Goal: Task Accomplishment & Management: Use online tool/utility

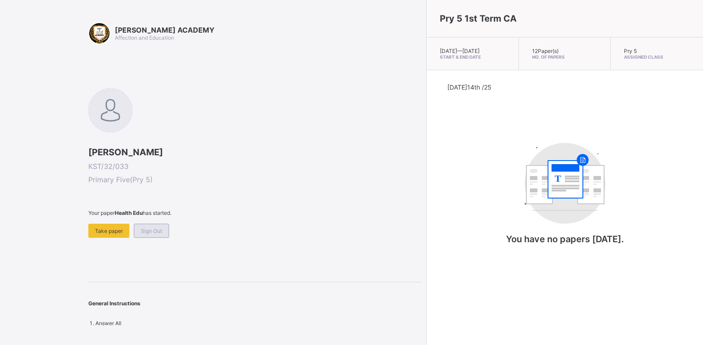
click at [154, 226] on div "Sign Out" at bounding box center [151, 231] width 35 height 14
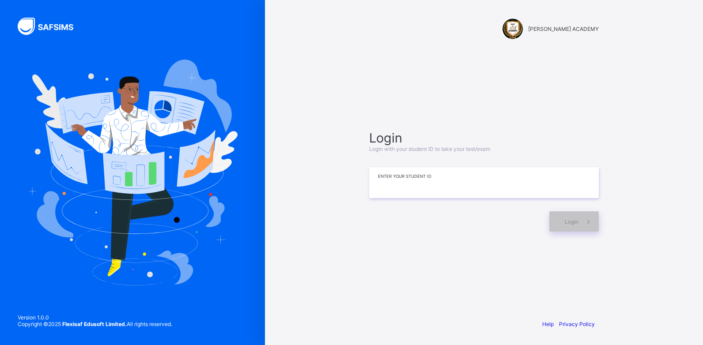
click at [472, 185] on input at bounding box center [484, 182] width 230 height 31
type input "**********"
click at [578, 221] on span at bounding box center [588, 221] width 20 height 20
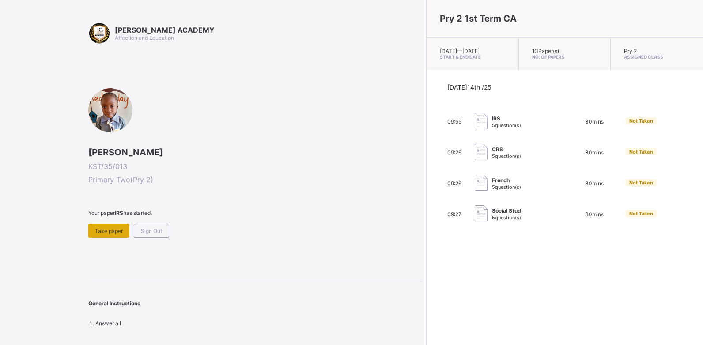
click at [99, 233] on span "Take paper" at bounding box center [109, 231] width 28 height 7
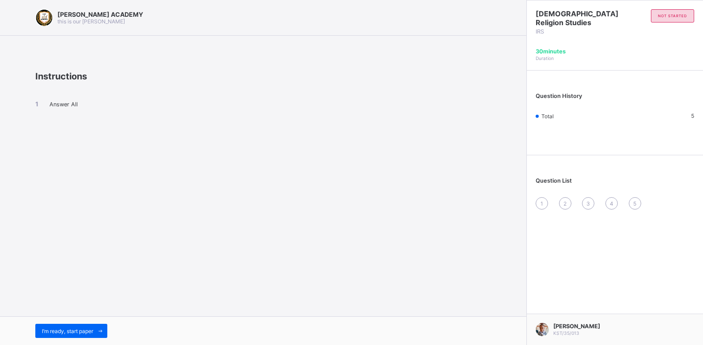
click at [99, 311] on div "KAY ACADEMY this is our motton Instructions Answer All I’m ready, start paper" at bounding box center [263, 172] width 526 height 345
click at [83, 328] on span "I’m ready, start paper" at bounding box center [67, 331] width 51 height 7
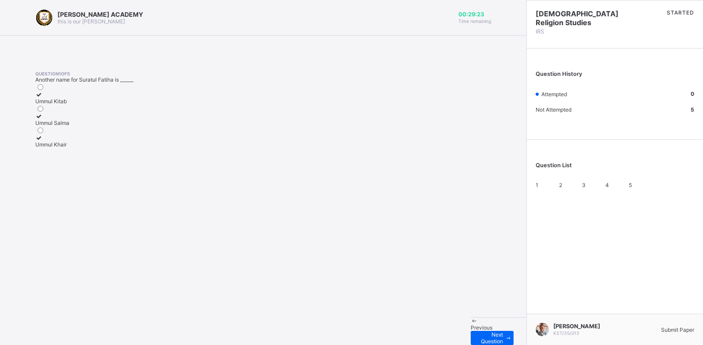
click at [69, 126] on label "Ummul Salma" at bounding box center [52, 119] width 34 height 13
click at [477, 332] on span "Next Question" at bounding box center [490, 338] width 26 height 13
click at [50, 126] on label "Ya'un" at bounding box center [42, 119] width 15 height 13
click at [477, 332] on span "Next Question" at bounding box center [490, 338] width 26 height 13
click at [45, 105] on div "29" at bounding box center [39, 101] width 9 height 7
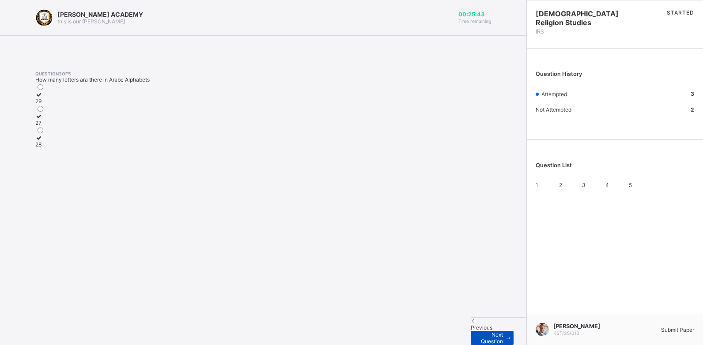
click at [477, 332] on span "Next Question" at bounding box center [490, 338] width 26 height 13
click at [49, 126] on label "Ya'un" at bounding box center [42, 119] width 14 height 13
click at [608, 188] on div "4" at bounding box center [614, 185] width 19 height 7
click at [45, 105] on label "8" at bounding box center [39, 97] width 9 height 13
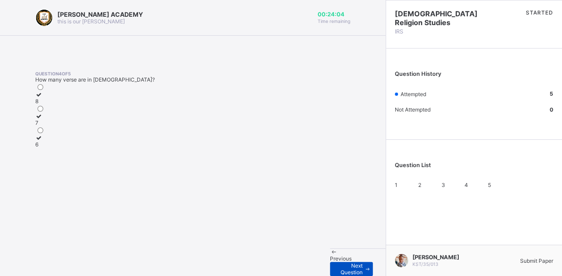
click at [337, 263] on span "Next Question" at bounding box center [350, 269] width 26 height 13
click at [530, 258] on span "Submit Paper" at bounding box center [536, 261] width 33 height 7
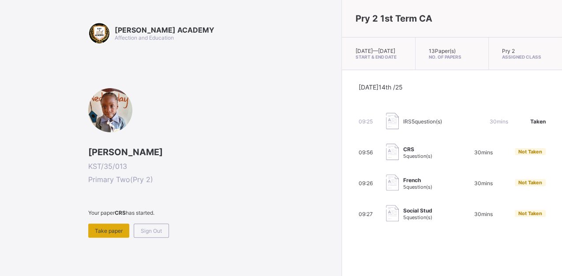
click at [113, 233] on span "Take paper" at bounding box center [109, 231] width 28 height 7
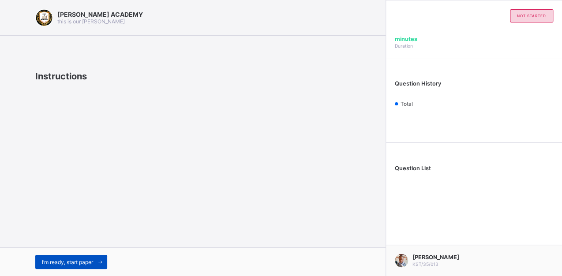
click at [102, 258] on span at bounding box center [100, 262] width 14 height 14
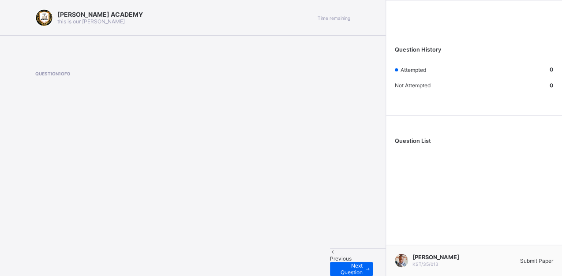
click at [520, 258] on span "Submit Paper" at bounding box center [536, 261] width 33 height 7
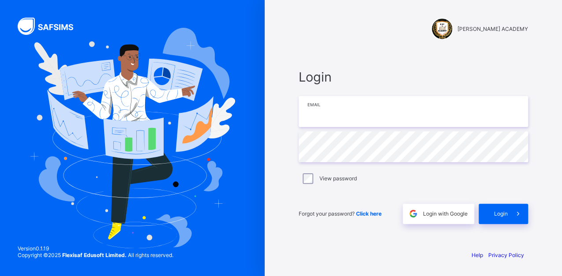
type input "**********"
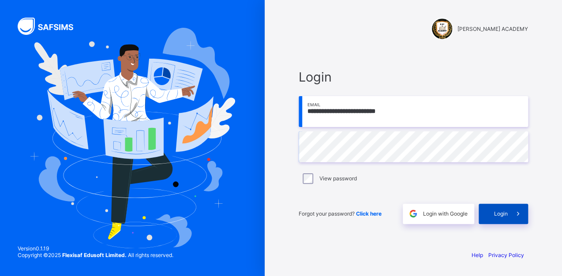
click at [496, 217] on span "Login" at bounding box center [501, 214] width 14 height 7
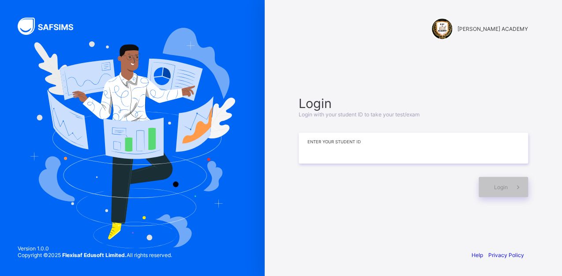
click at [310, 148] on input at bounding box center [414, 148] width 230 height 31
type input "*"
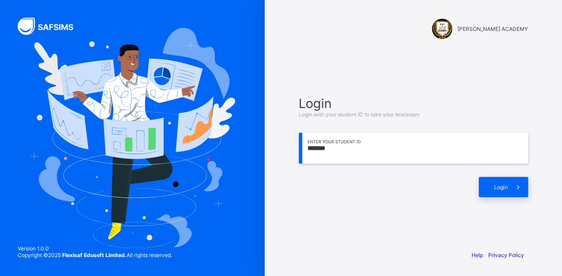
click at [333, 150] on input "*******" at bounding box center [414, 148] width 230 height 31
type input "**********"
click at [490, 184] on div "Login" at bounding box center [503, 187] width 49 height 20
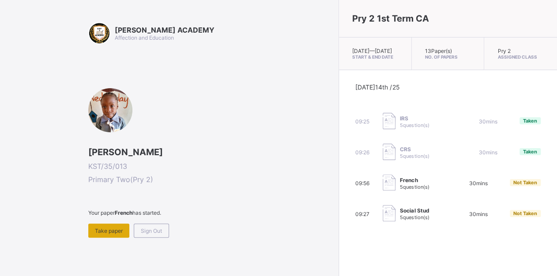
click at [108, 225] on div "Take paper" at bounding box center [108, 231] width 41 height 14
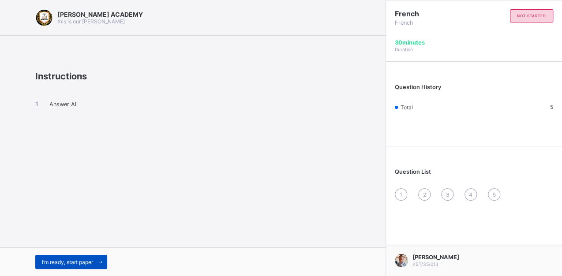
click at [70, 257] on div "I’m ready, start paper" at bounding box center [71, 262] width 72 height 14
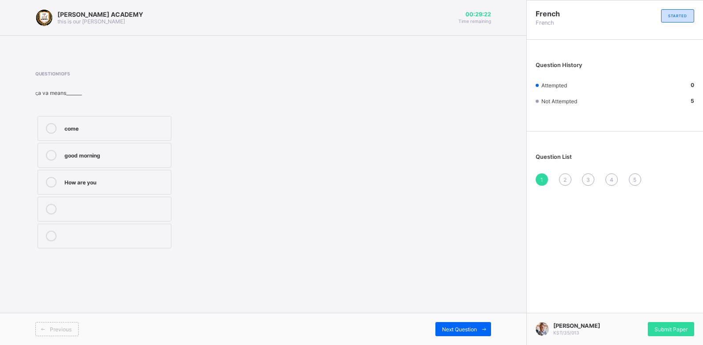
click at [91, 149] on label "good morning" at bounding box center [105, 155] width 134 height 25
click at [462, 276] on div "Next Question" at bounding box center [463, 329] width 56 height 14
click at [119, 125] on div "head" at bounding box center [115, 127] width 102 height 9
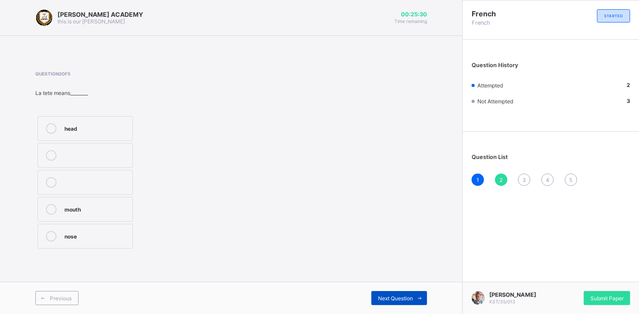
click at [393, 276] on span "Next Question" at bounding box center [395, 298] width 35 height 7
click at [106, 233] on div "Greetings in French" at bounding box center [96, 235] width 64 height 9
click at [387, 276] on span "Next Question" at bounding box center [395, 298] width 35 height 7
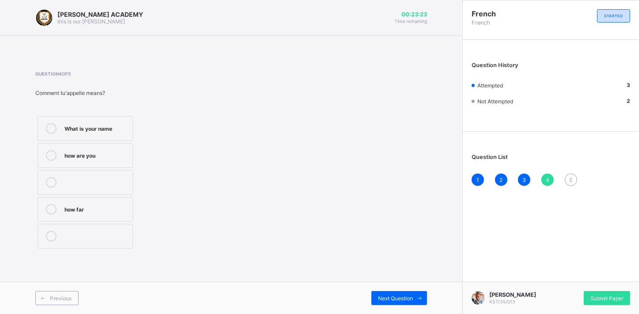
click at [113, 126] on div "What is your name" at bounding box center [96, 127] width 64 height 9
click at [401, 276] on div "Next Question" at bounding box center [399, 298] width 56 height 14
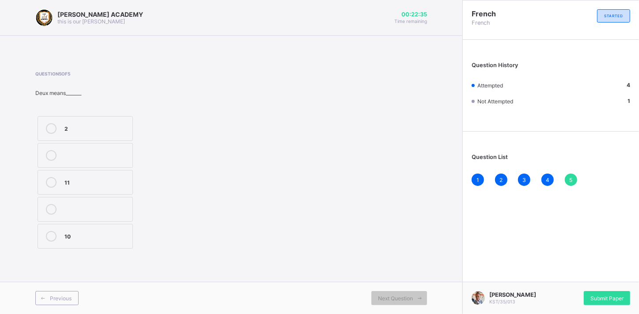
click at [113, 134] on label "2" at bounding box center [85, 128] width 95 height 25
click at [562, 276] on span "Submit Paper" at bounding box center [606, 298] width 33 height 7
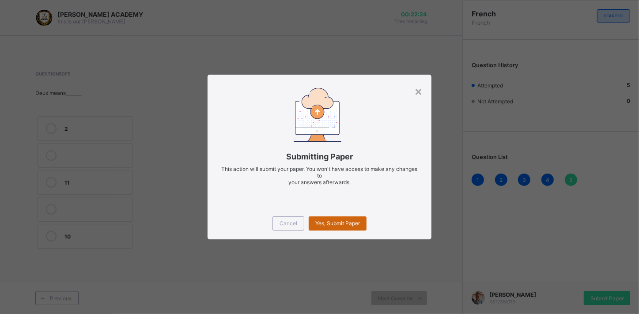
click at [348, 219] on div "Yes, Submit Paper" at bounding box center [338, 223] width 58 height 14
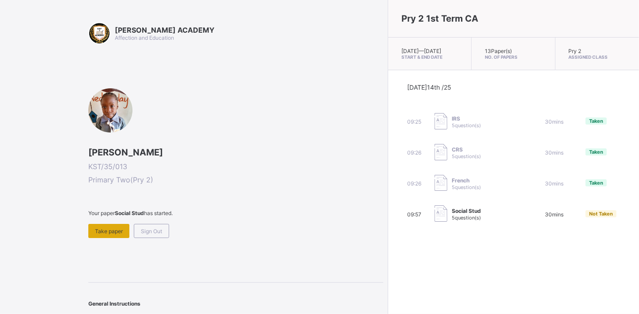
click at [116, 228] on span "Take paper" at bounding box center [109, 231] width 28 height 7
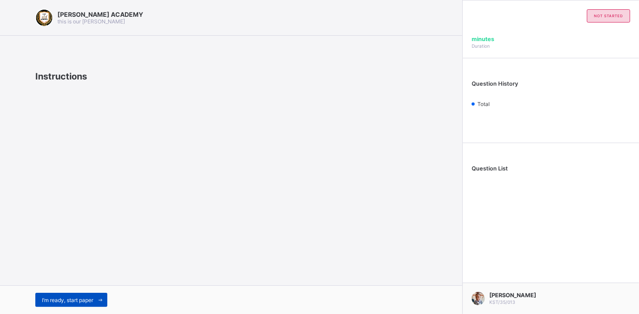
click at [77, 276] on span "I’m ready, start paper" at bounding box center [67, 300] width 51 height 7
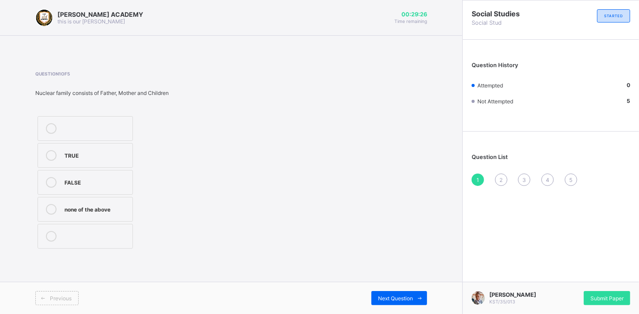
click at [70, 162] on label "TRUE" at bounding box center [85, 155] width 95 height 25
click at [402, 276] on span "Next Question" at bounding box center [395, 298] width 35 height 7
click at [106, 130] on div "Mummy or Daddy" at bounding box center [96, 127] width 64 height 9
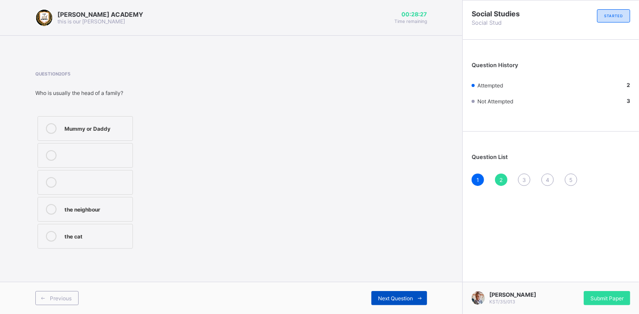
click at [394, 276] on span "Next Question" at bounding box center [395, 298] width 35 height 7
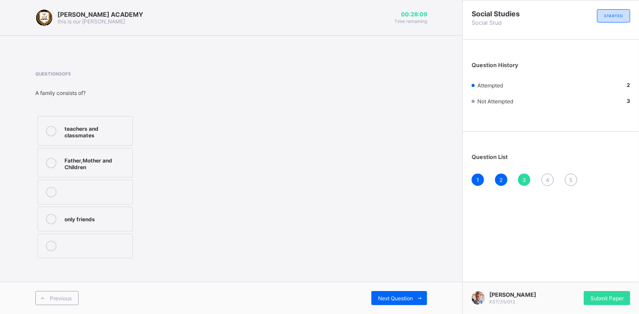
click at [84, 165] on div "Father,Mother and Children" at bounding box center [96, 162] width 64 height 15
click at [390, 276] on span "Next Question" at bounding box center [395, 298] width 35 height 7
click at [68, 140] on label "4" at bounding box center [85, 128] width 95 height 25
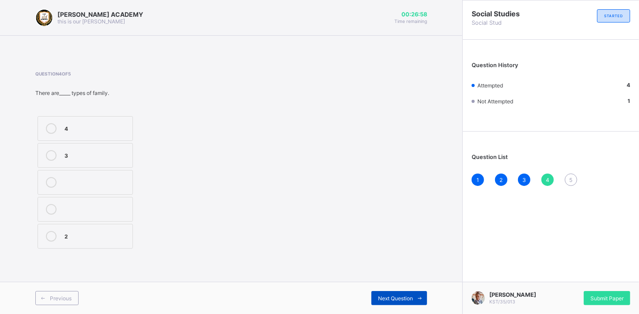
click at [396, 276] on span "Next Question" at bounding box center [395, 298] width 35 height 7
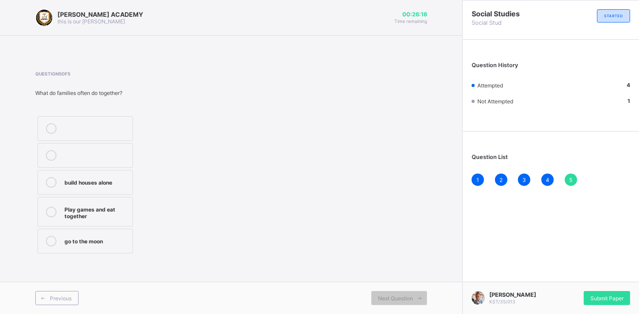
click at [104, 204] on div "Play games and eat together" at bounding box center [96, 211] width 64 height 15
click at [562, 276] on span "Submit Paper" at bounding box center [606, 298] width 33 height 7
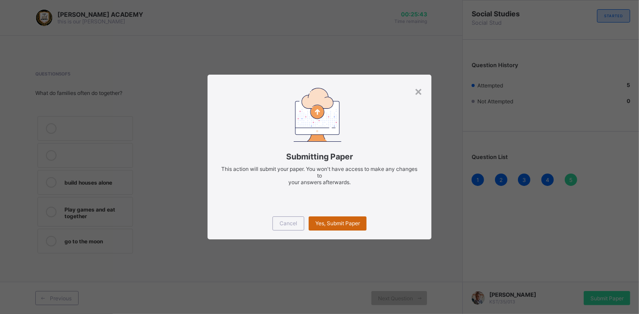
click at [339, 217] on div "Yes, Submit Paper" at bounding box center [338, 223] width 58 height 14
